Goal: Information Seeking & Learning: Learn about a topic

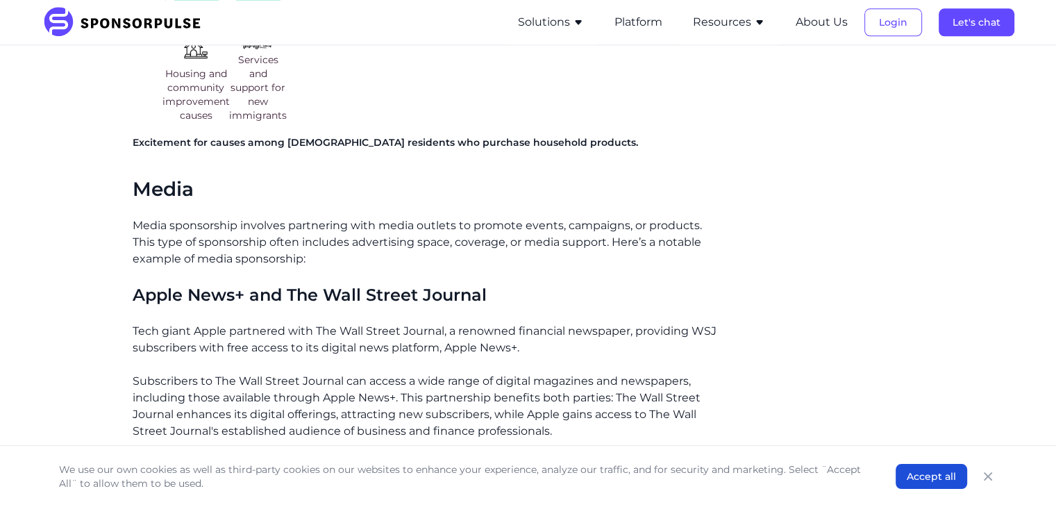
scroll to position [1669, 0]
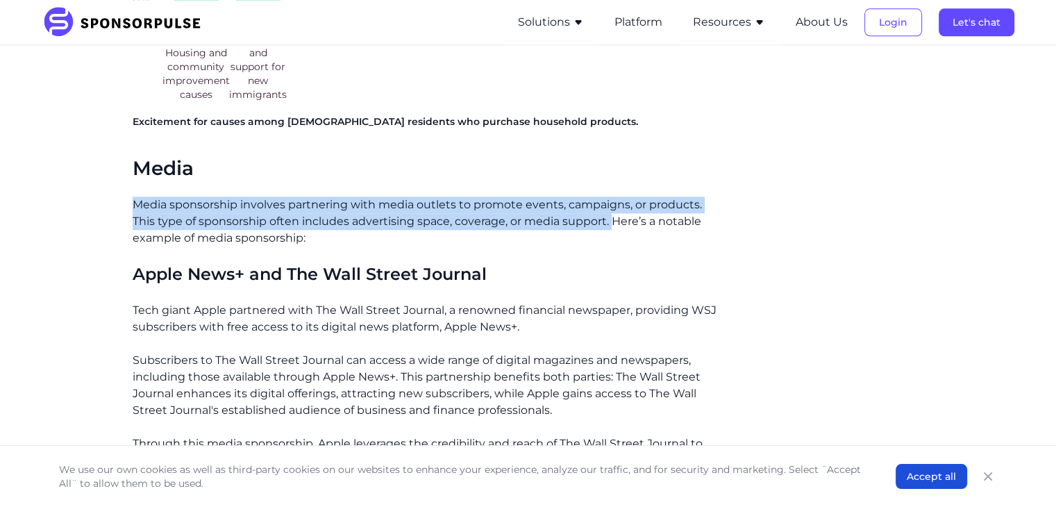
drag, startPoint x: 133, startPoint y: 187, endPoint x: 613, endPoint y: 201, distance: 480.0
click at [612, 201] on p "Media sponsorship involves partnering with media outlets to promote events, cam…" at bounding box center [428, 222] width 591 height 50
copy p "Media sponsorship involves partnering with media outlets to promote events, cam…"
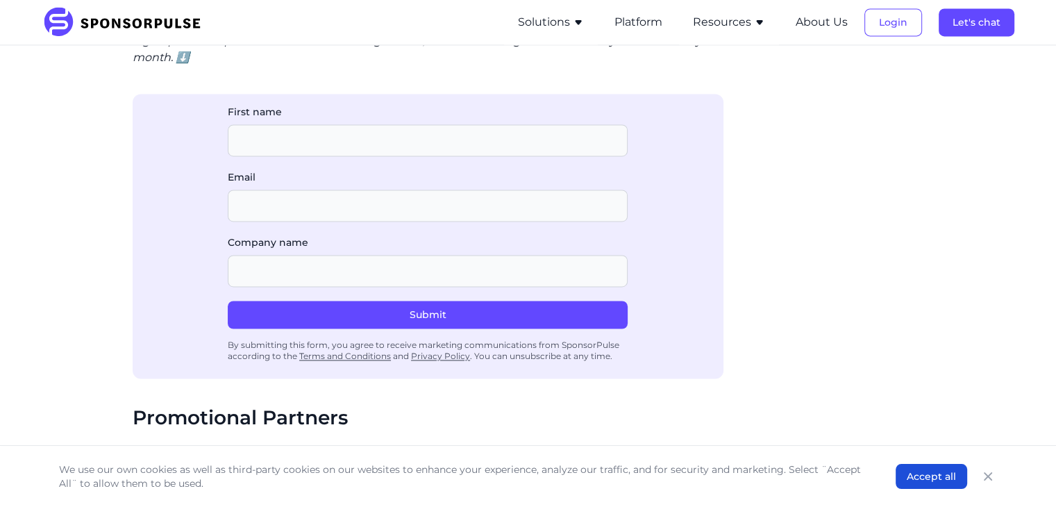
scroll to position [2364, 0]
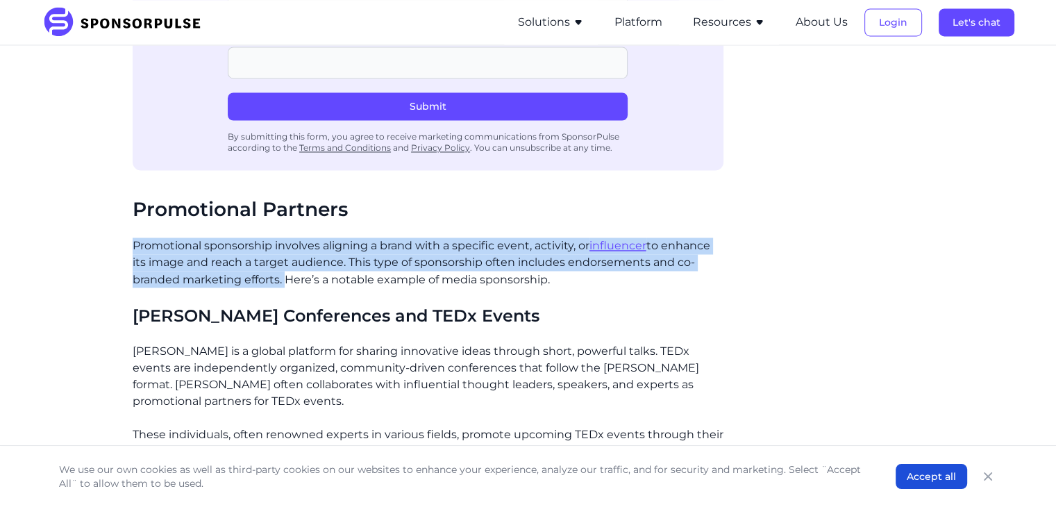
drag, startPoint x: 134, startPoint y: 227, endPoint x: 285, endPoint y: 265, distance: 155.4
click at [284, 265] on p "Promotional sponsorship involves aligning a brand with a specific event, activi…" at bounding box center [428, 262] width 591 height 50
copy p "Promotional sponsorship involves aligning a brand with a specific event, activi…"
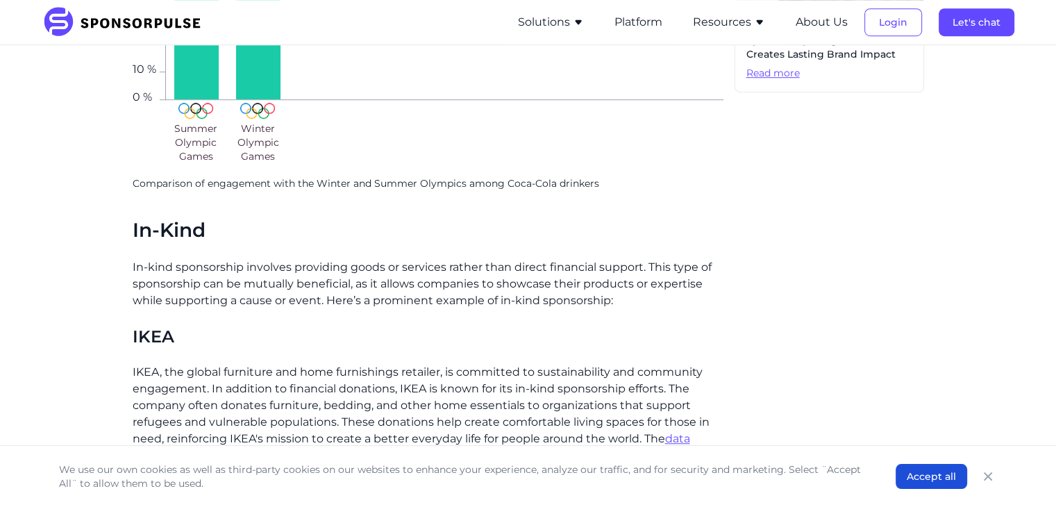
scroll to position [975, 0]
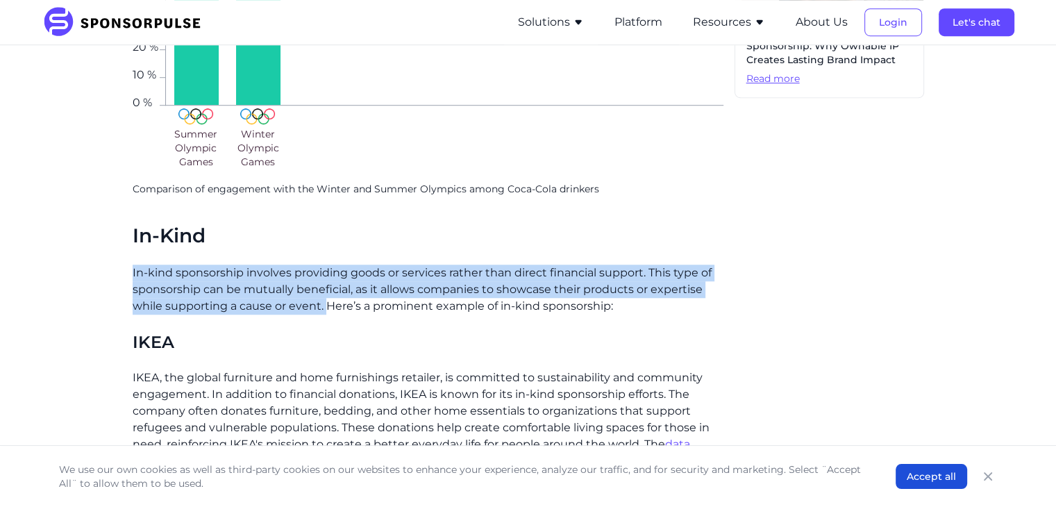
drag, startPoint x: 131, startPoint y: 255, endPoint x: 326, endPoint y: 282, distance: 197.0
copy p "In-kind sponsorship involves providing goods or services rather than direct fin…"
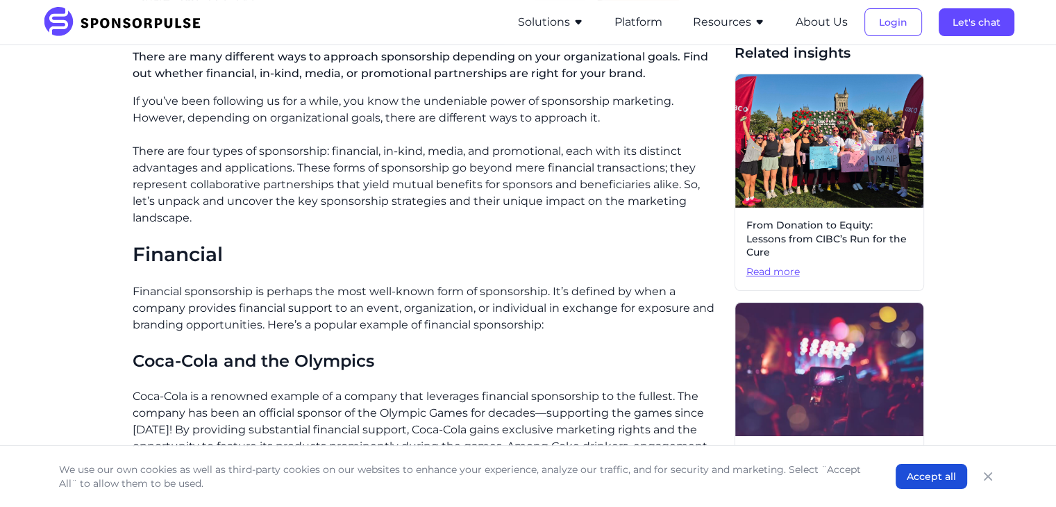
scroll to position [350, 0]
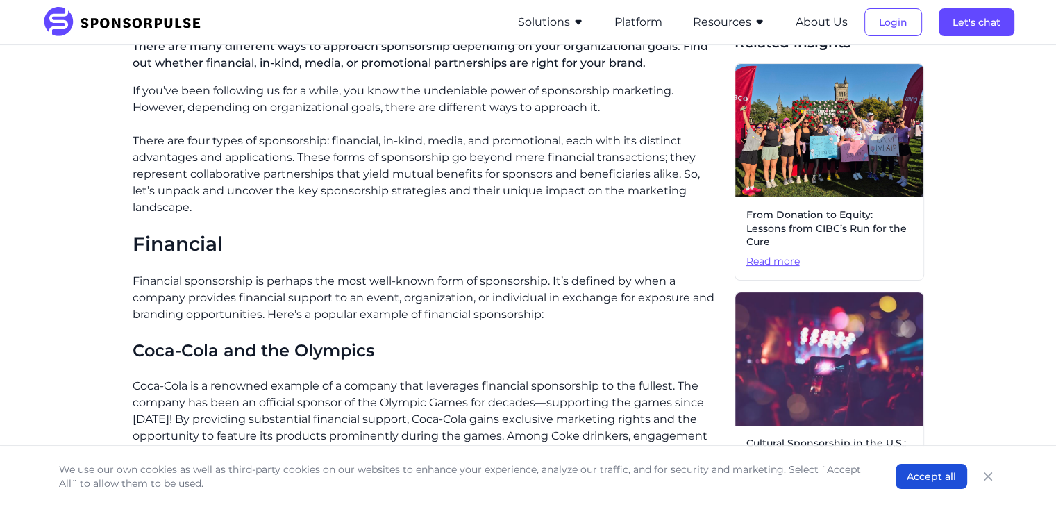
drag, startPoint x: 200, startPoint y: 273, endPoint x: 161, endPoint y: 267, distance: 39.3
click at [190, 273] on p "Financial sponsorship is perhaps the most well-known form of sponsorship. It’s …" at bounding box center [428, 298] width 591 height 50
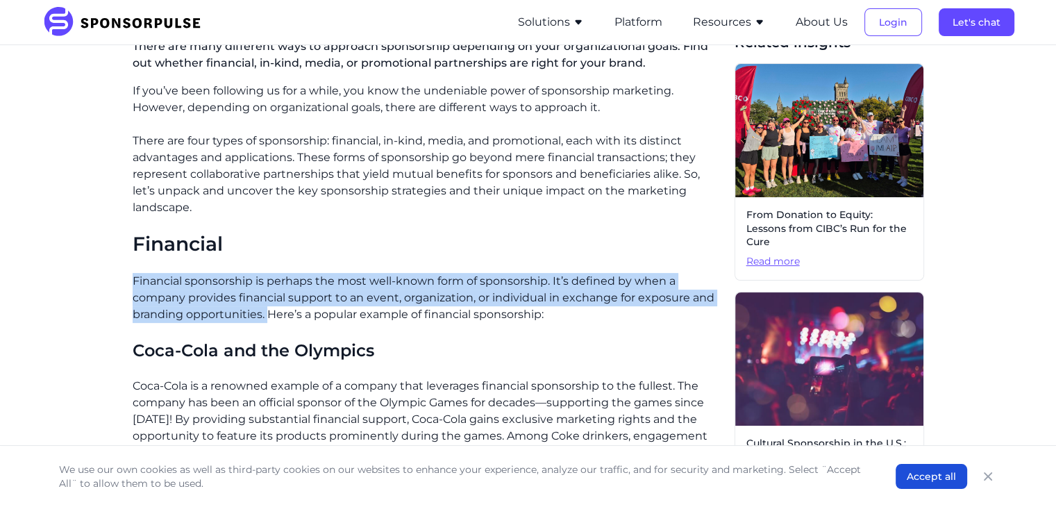
drag, startPoint x: 134, startPoint y: 262, endPoint x: 272, endPoint y: 297, distance: 142.7
click at [269, 295] on p "Financial sponsorship is perhaps the most well-known form of sponsorship. It’s …" at bounding box center [428, 298] width 591 height 50
copy p "Financial sponsorship is perhaps the most well-known form of sponsorship. It’s …"
click at [679, 278] on p "Financial sponsorship is perhaps the most well-known form of sponsorship. It’s …" at bounding box center [428, 298] width 591 height 50
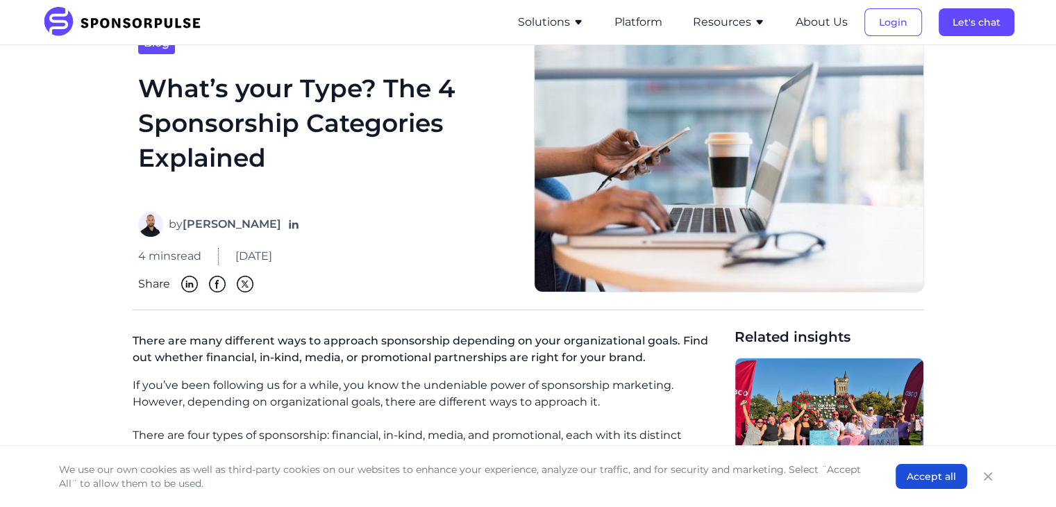
scroll to position [139, 0]
